Goal: Information Seeking & Learning: Compare options

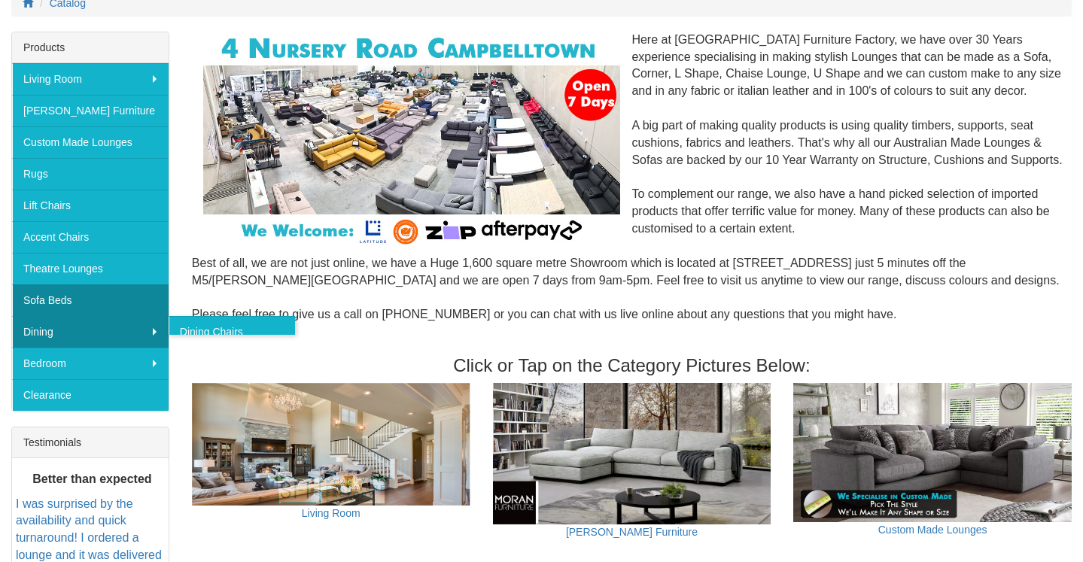
scroll to position [213, 0]
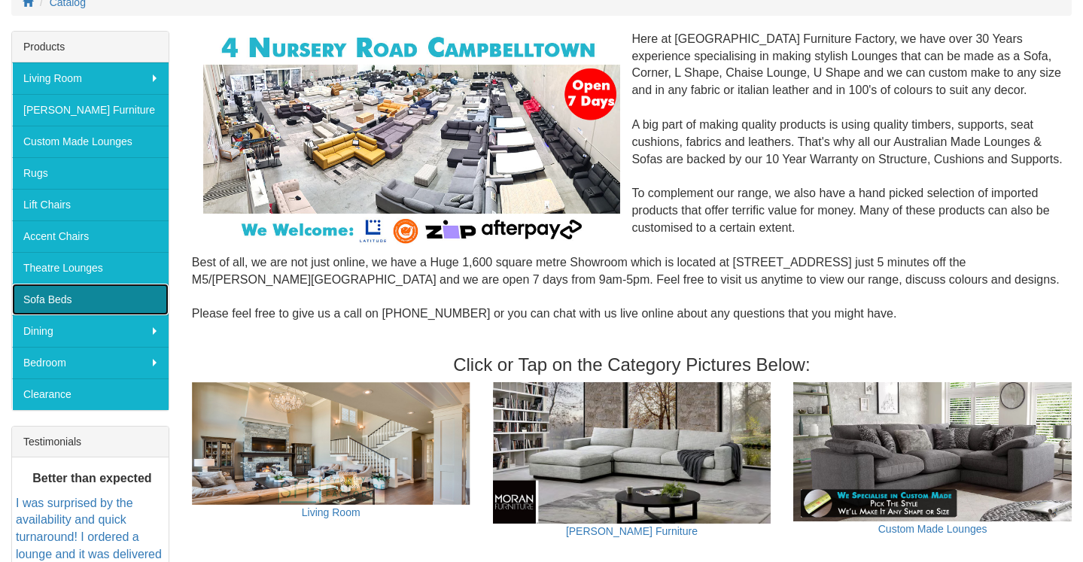
click at [96, 302] on link "Sofa Beds" at bounding box center [90, 300] width 157 height 32
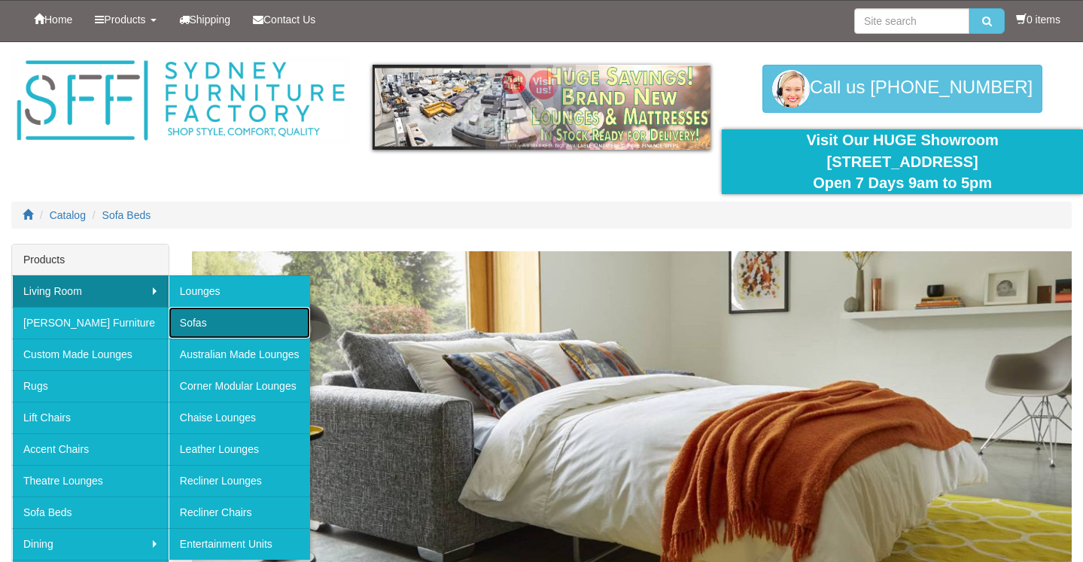
click at [207, 319] on link "Sofas" at bounding box center [239, 323] width 141 height 32
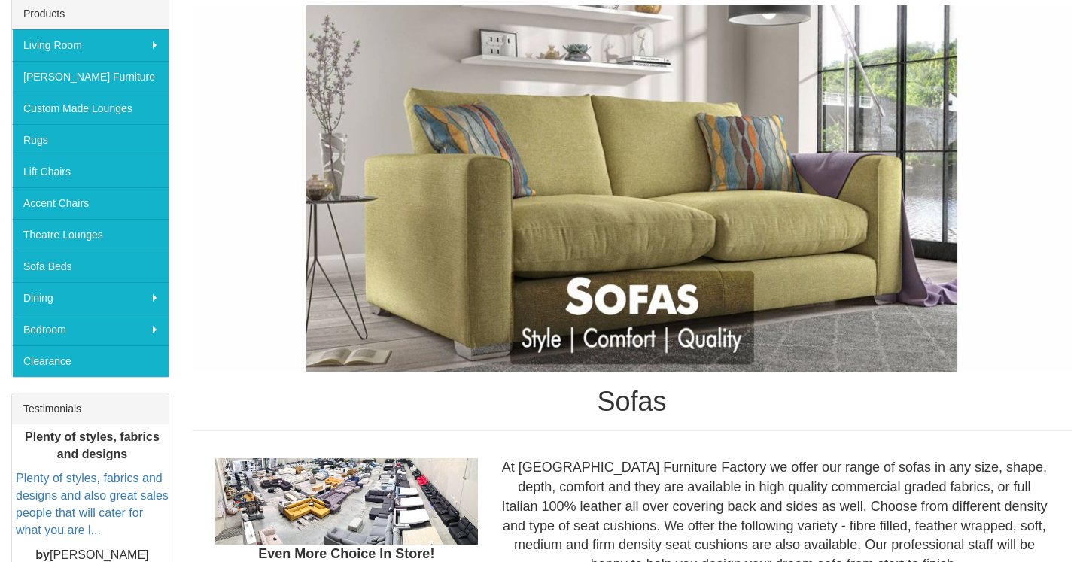
scroll to position [236, 0]
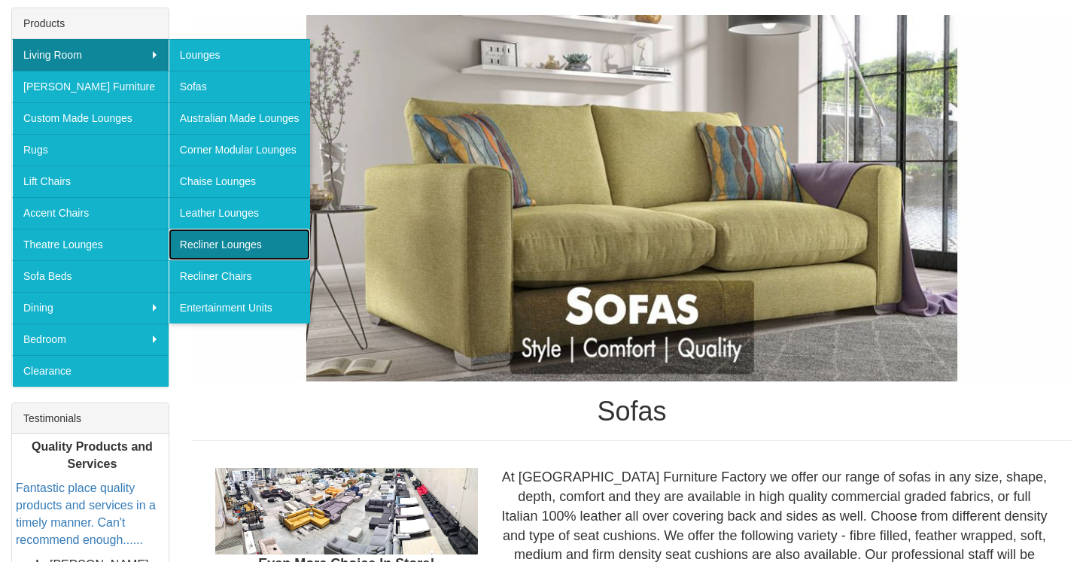
click at [233, 243] on link "Recliner Lounges" at bounding box center [239, 245] width 141 height 32
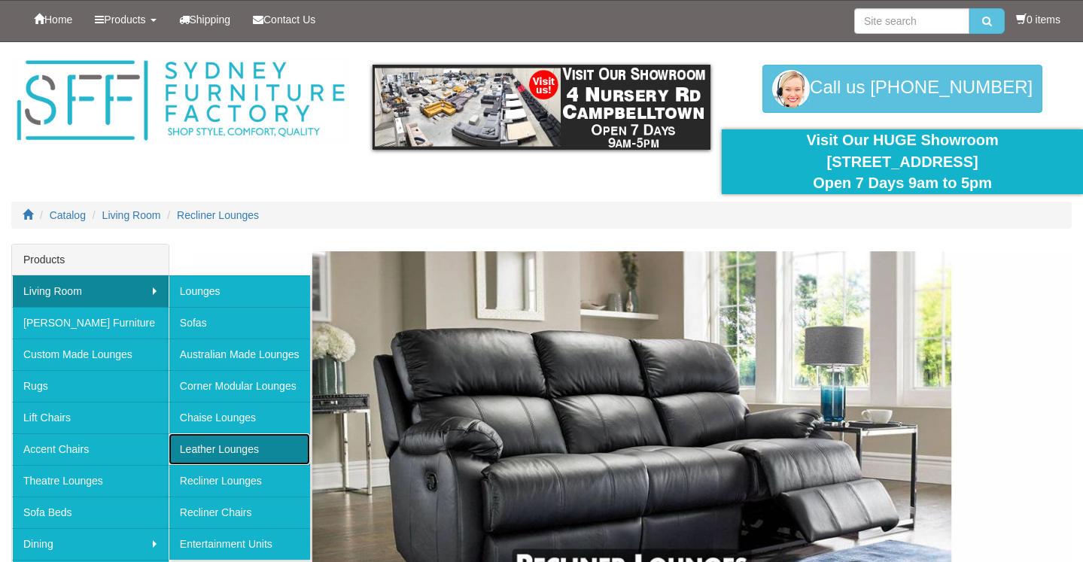
click at [232, 458] on link "Leather Lounges" at bounding box center [239, 449] width 141 height 32
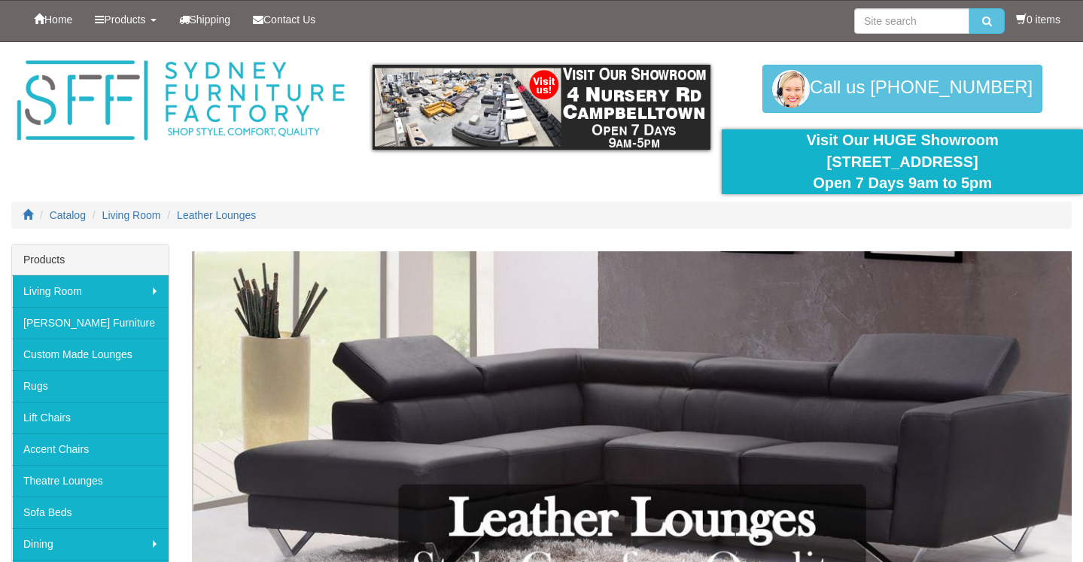
scroll to position [63, 0]
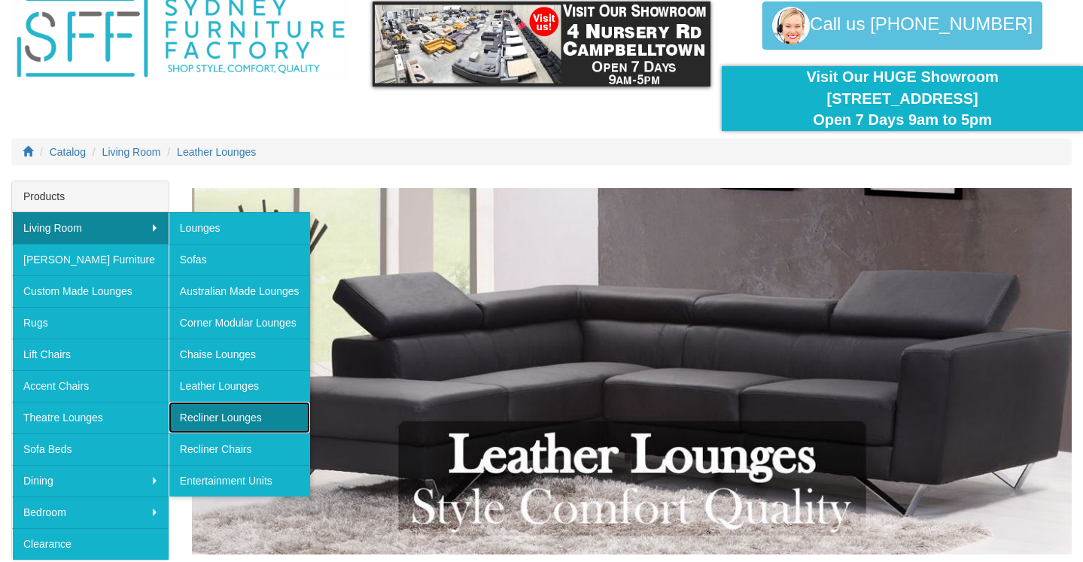
click at [248, 424] on link "Recliner Lounges" at bounding box center [239, 418] width 141 height 32
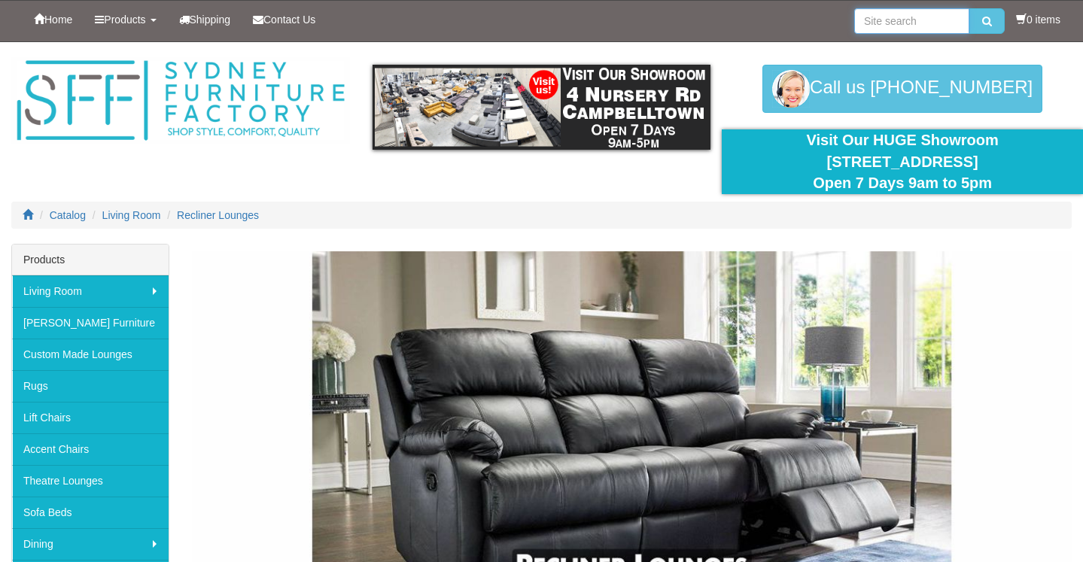
click at [900, 18] on input "search" at bounding box center [911, 21] width 115 height 26
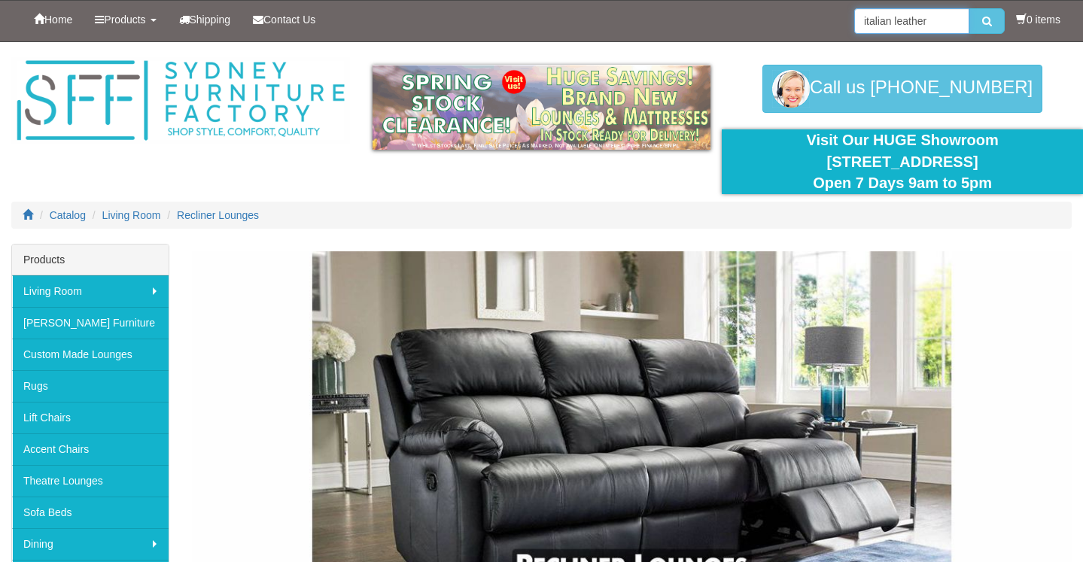
type input "italian leather"
click at [969, 8] on button "submit" at bounding box center [986, 21] width 35 height 26
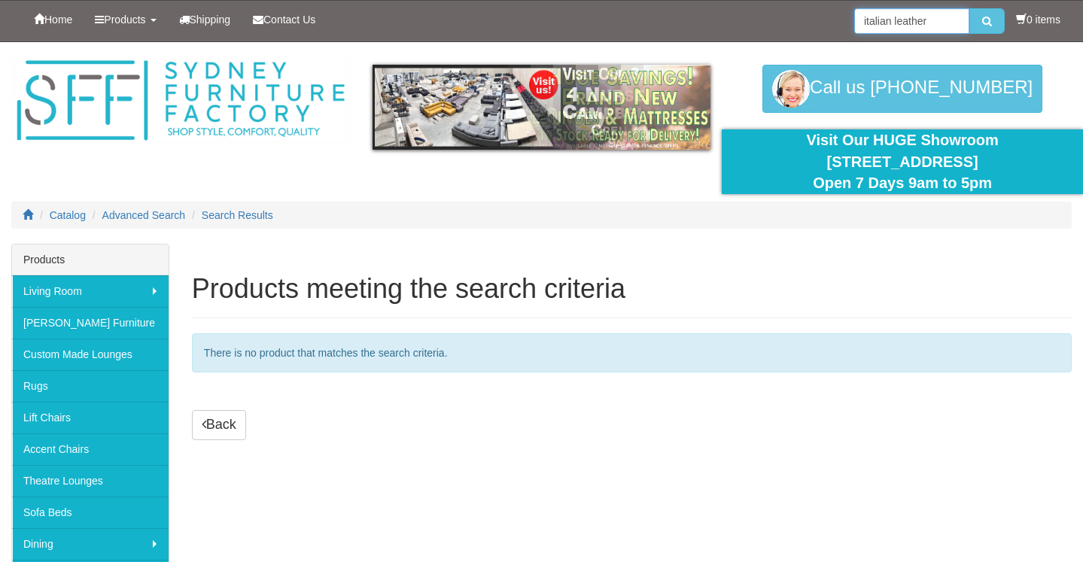
click at [930, 26] on input "italian leather" at bounding box center [911, 21] width 115 height 26
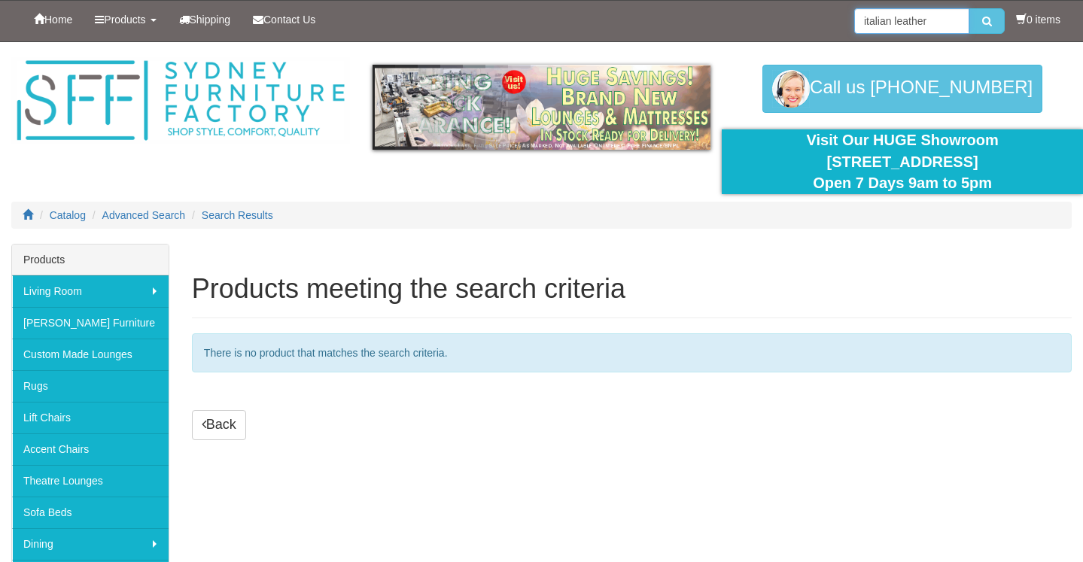
click at [930, 26] on input "italian leather" at bounding box center [911, 21] width 115 height 26
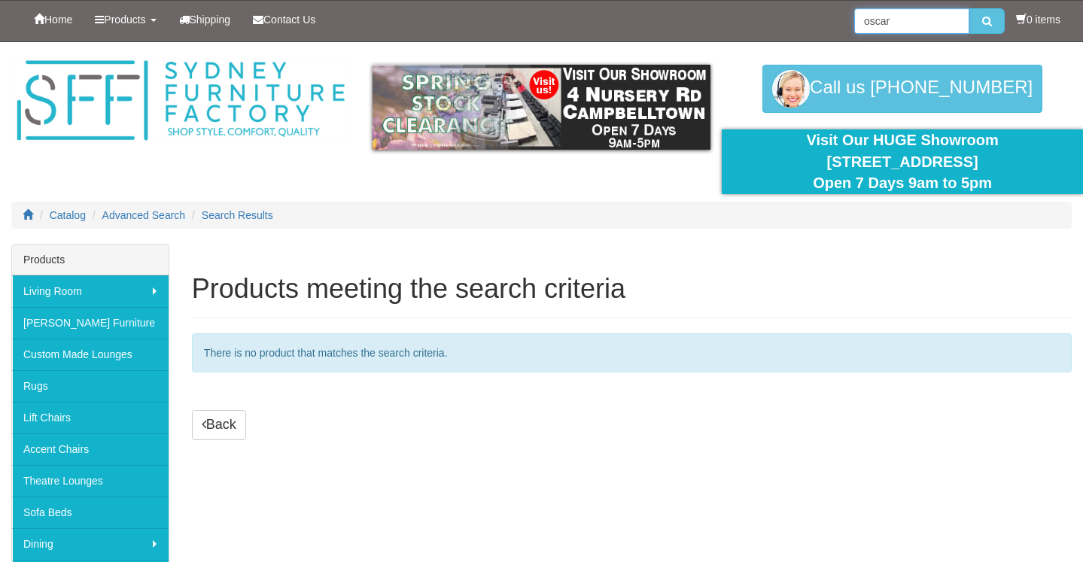
type input "oscar"
click at [969, 8] on button "submit" at bounding box center [986, 21] width 35 height 26
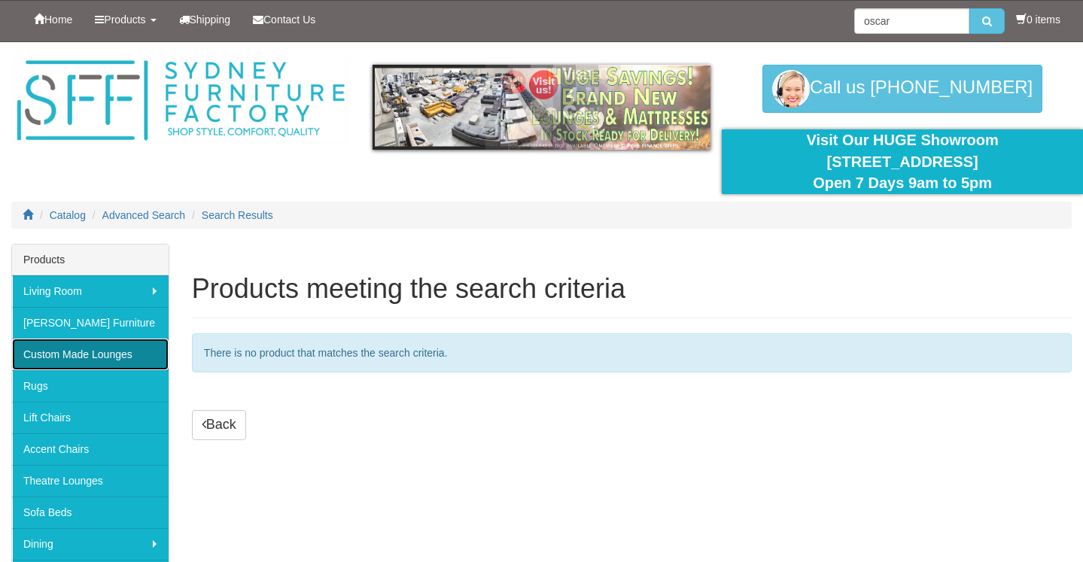
click at [114, 361] on link "Custom Made Lounges" at bounding box center [90, 355] width 157 height 32
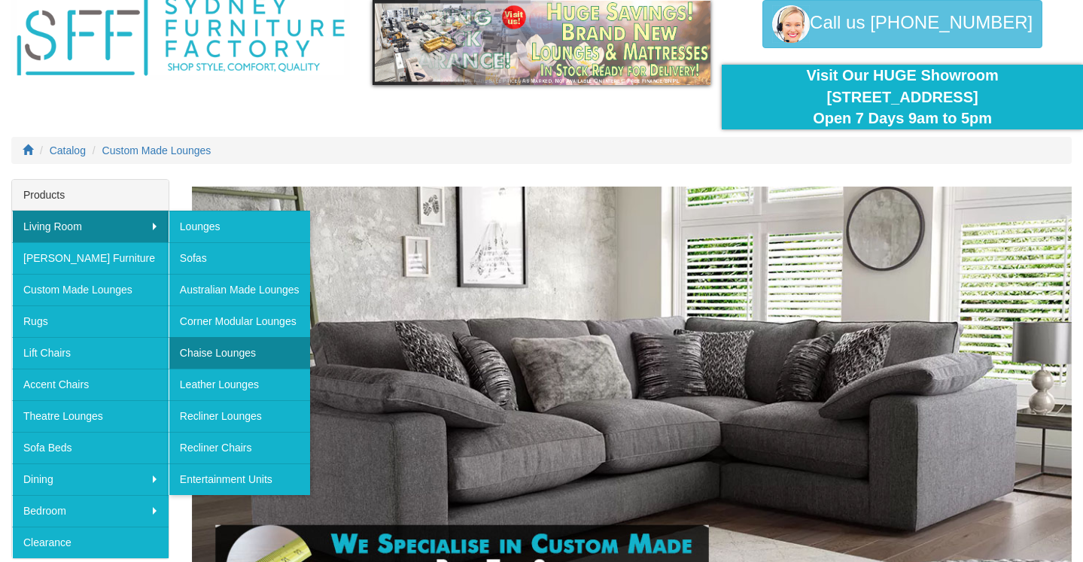
scroll to position [70, 0]
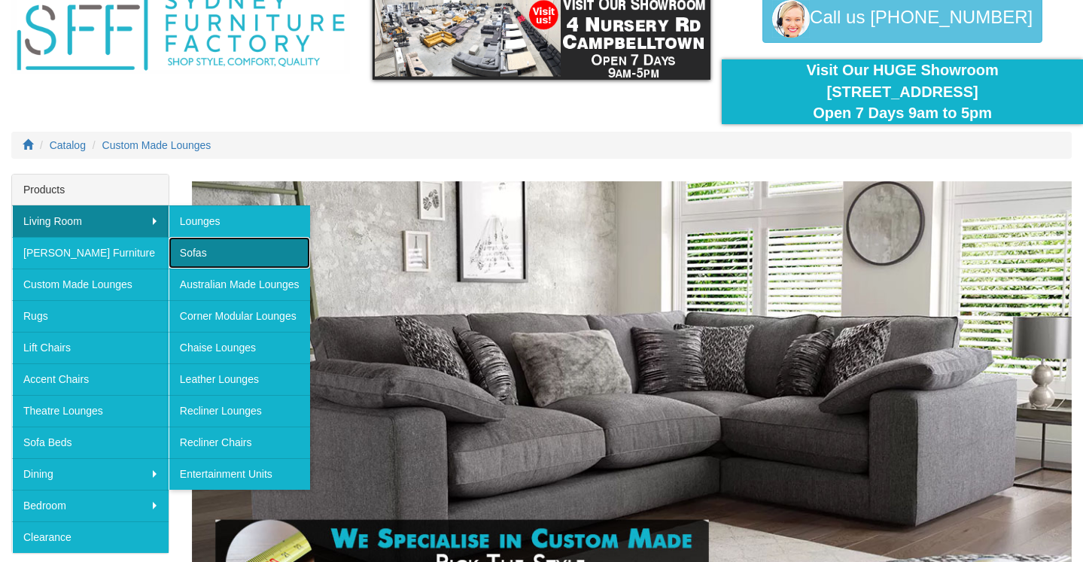
click at [226, 251] on link "Sofas" at bounding box center [239, 253] width 141 height 32
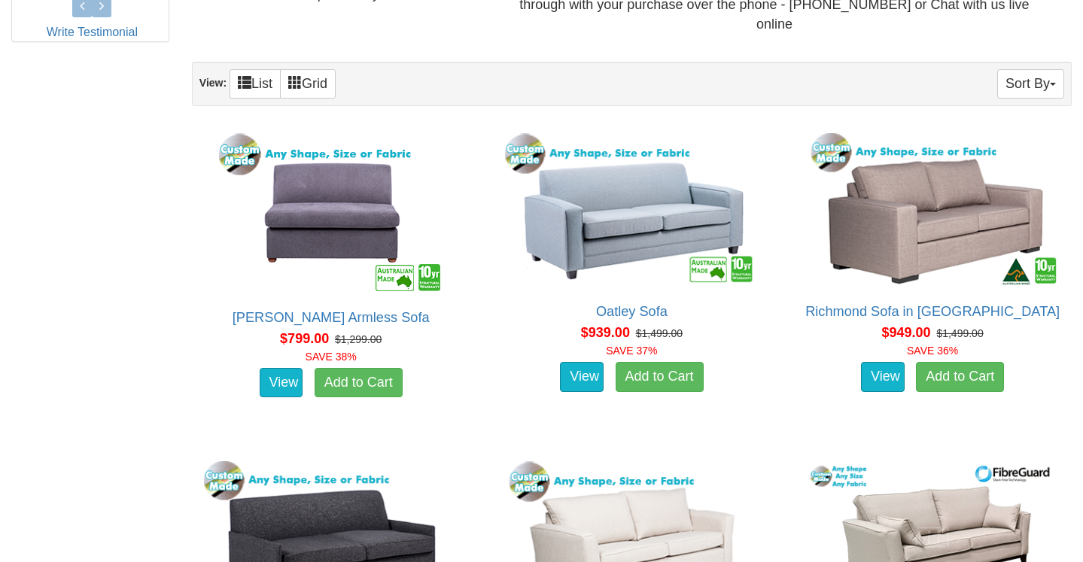
scroll to position [841, 0]
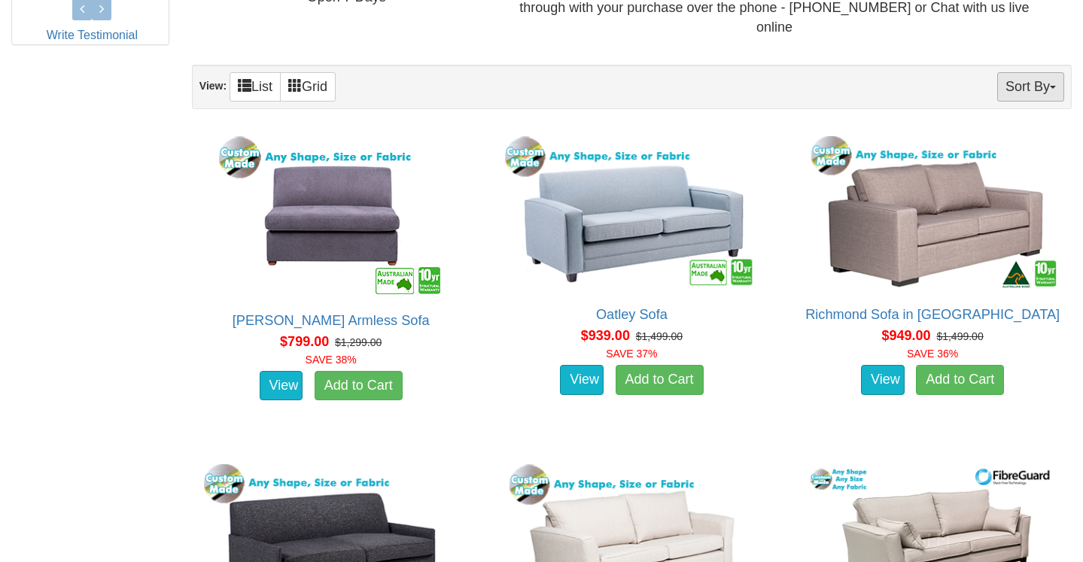
click at [1038, 72] on button "Sort By" at bounding box center [1030, 86] width 67 height 29
click at [1020, 108] on link "Product Name" at bounding box center [1003, 118] width 119 height 20
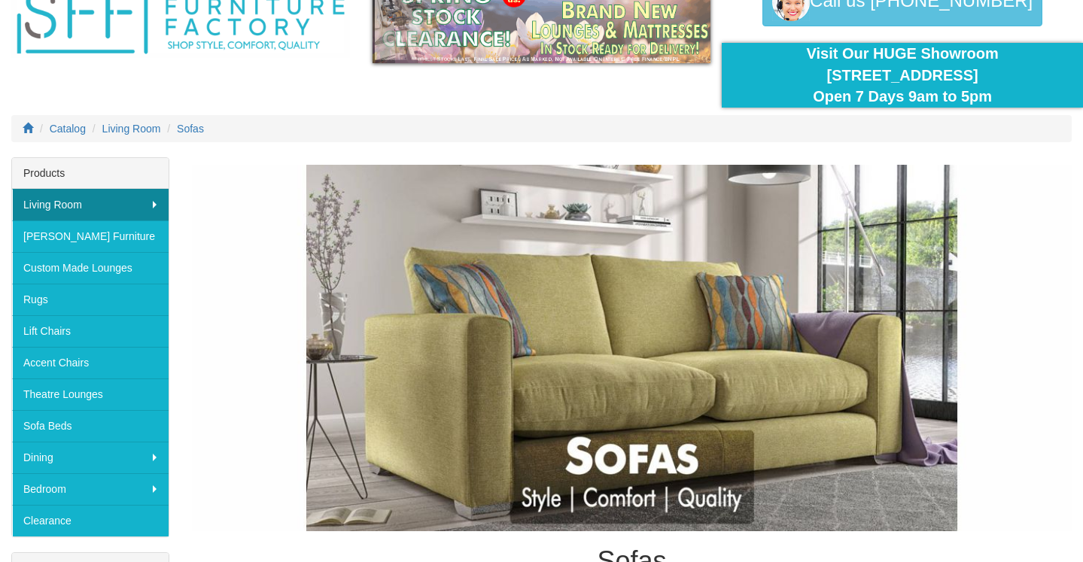
scroll to position [94, 0]
